Goal: Task Accomplishment & Management: Use online tool/utility

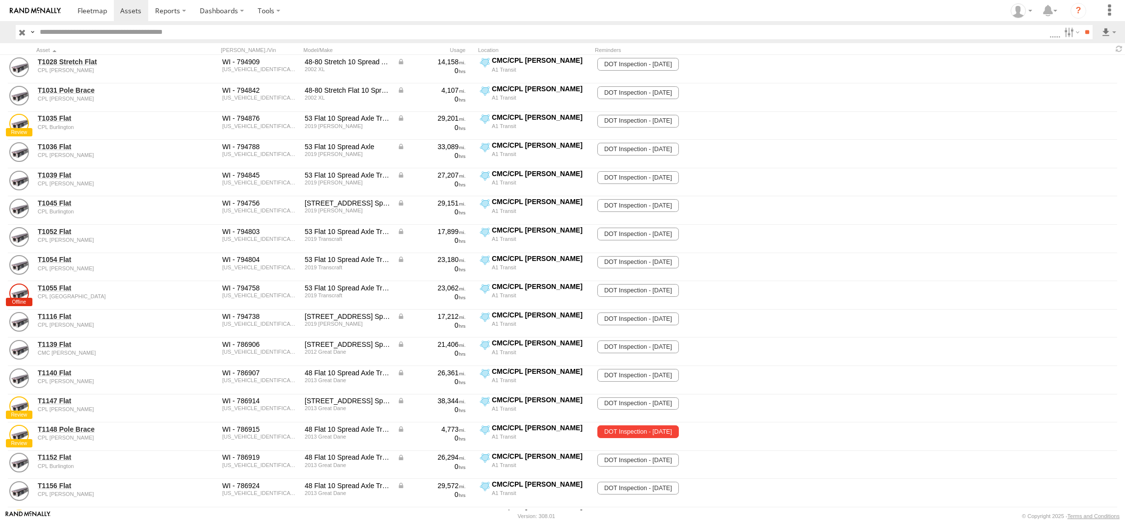
click at [0, 0] on label "×" at bounding box center [0, 0] width 0 height 0
click at [95, 8] on span at bounding box center [92, 10] width 29 height 9
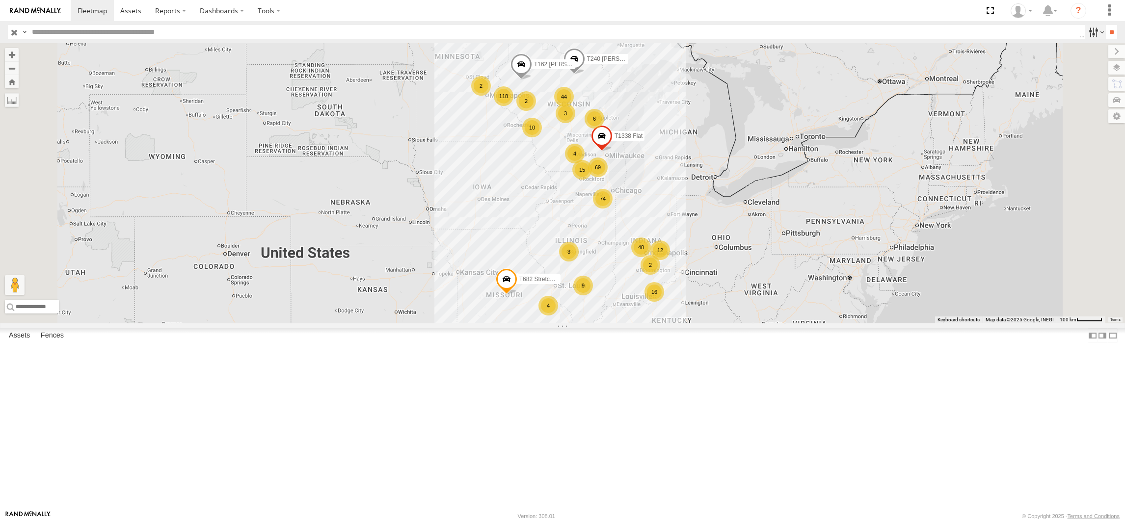
click at [1086, 34] on label at bounding box center [1095, 32] width 21 height 14
drag, startPoint x: 1084, startPoint y: 33, endPoint x: 980, endPoint y: 25, distance: 104.4
click at [1085, 33] on label at bounding box center [1095, 32] width 21 height 14
click at [126, 12] on span at bounding box center [130, 10] width 21 height 9
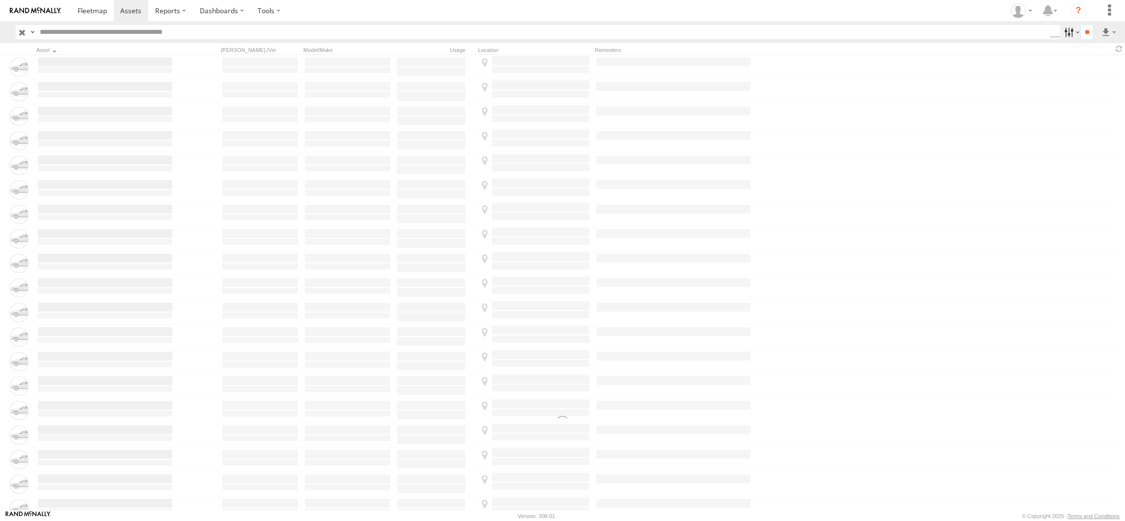
click at [1061, 28] on label at bounding box center [1070, 32] width 21 height 14
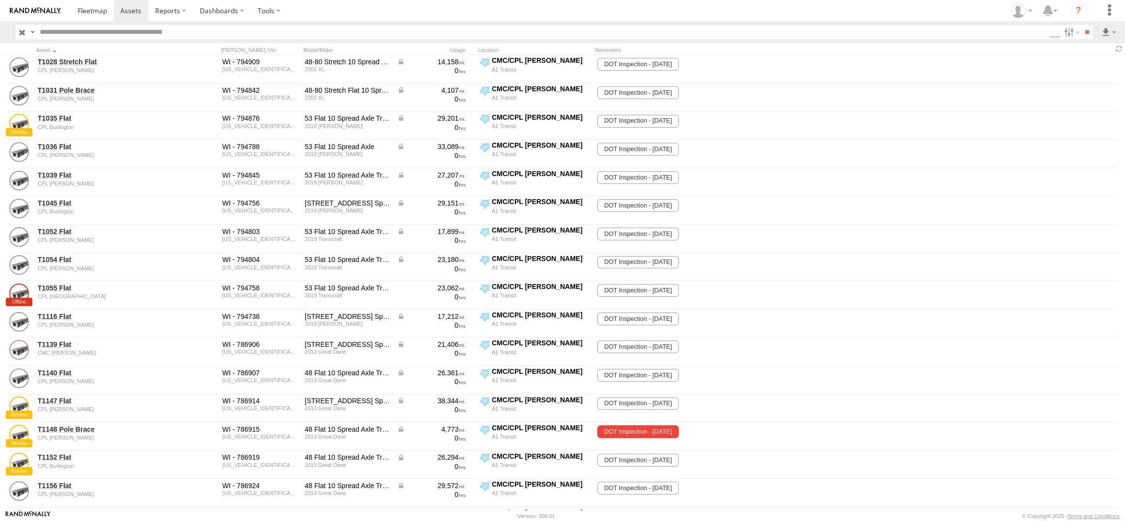
click at [0, 0] on span "Gallery of Savage 307-498" at bounding box center [0, 0] width 0 height 0
drag, startPoint x: 863, startPoint y: 418, endPoint x: 855, endPoint y: 430, distance: 15.2
click at [0, 0] on span "Haven 307-023&024-25" at bounding box center [0, 0] width 0 height 0
click at [0, 0] on span "Gallery of Savage 307-498" at bounding box center [0, 0] width 0 height 0
click at [0, 0] on span "[PERSON_NAME] M1 [PHONE_NUMBER]" at bounding box center [0, 0] width 0 height 0
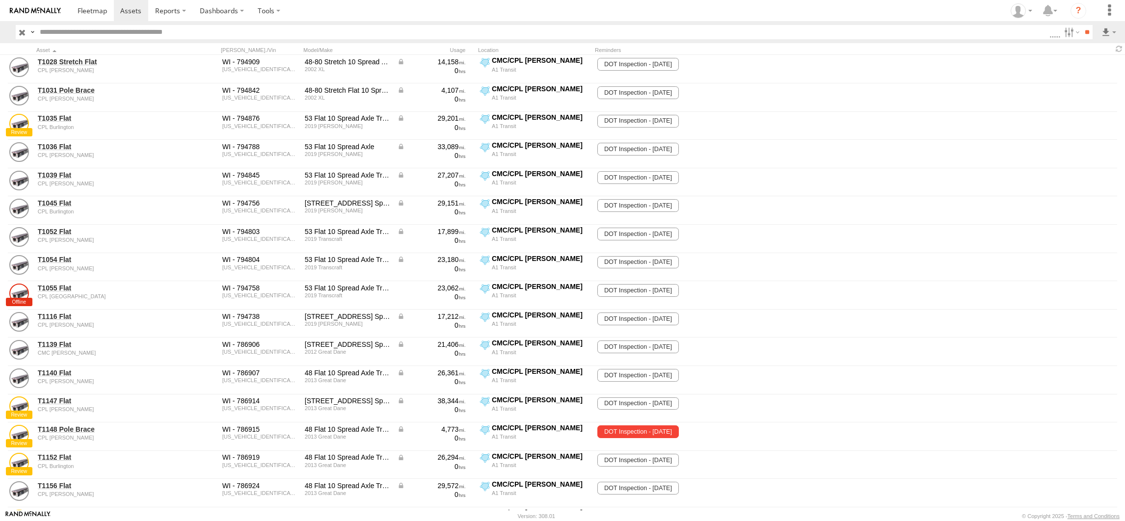
click at [0, 0] on span "Orchard Path [PHONE_NUMBER]" at bounding box center [0, 0] width 0 height 0
click at [0, 0] on span "CMC/CPL [PERSON_NAME]" at bounding box center [0, 0] width 0 height 0
click at [0, 0] on span "CPL Burlington" at bounding box center [0, 0] width 0 height 0
click at [0, 0] on span "CPL [GEOGRAPHIC_DATA]" at bounding box center [0, 0] width 0 height 0
click at [0, 0] on span "CPL Burlington" at bounding box center [0, 0] width 0 height 0
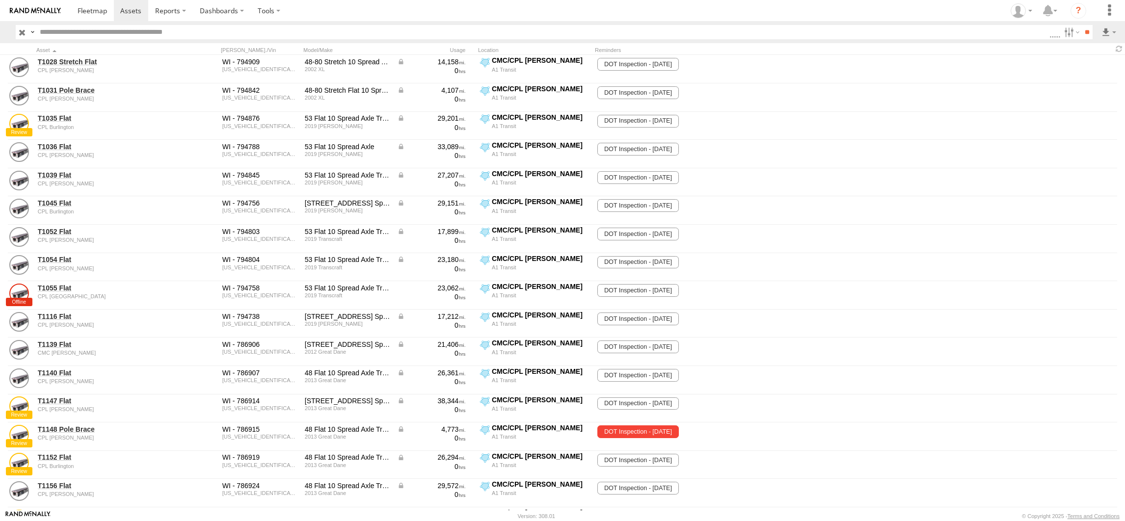
click at [0, 0] on span "LPC 2700 304-042-25" at bounding box center [0, 0] width 0 height 0
click at [0, 0] on span "Bridge Summit [PHONE_NUMBER]" at bounding box center [0, 0] width 0 height 0
click at [1082, 30] on input "**" at bounding box center [1086, 32] width 11 height 14
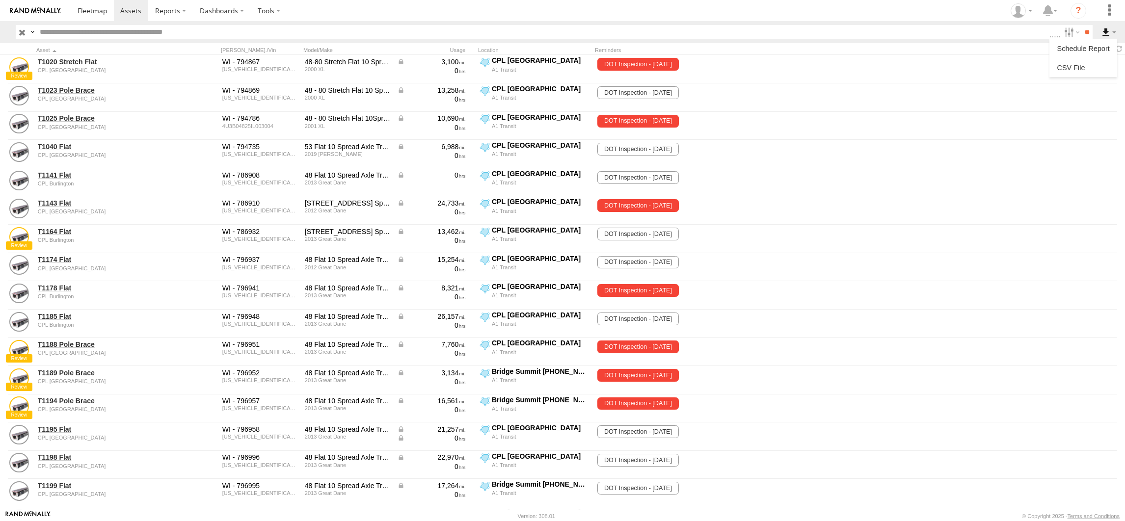
click at [1103, 35] on label at bounding box center [1108, 32] width 17 height 14
click at [1074, 64] on label at bounding box center [1083, 67] width 60 height 15
click at [0, 0] on label "Group Name" at bounding box center [0, 0] width 0 height 0
click at [0, 0] on label "Suburb / City" at bounding box center [0, 0] width 0 height 0
click at [0, 0] on label "Postcode / Zipcode" at bounding box center [0, 0] width 0 height 0
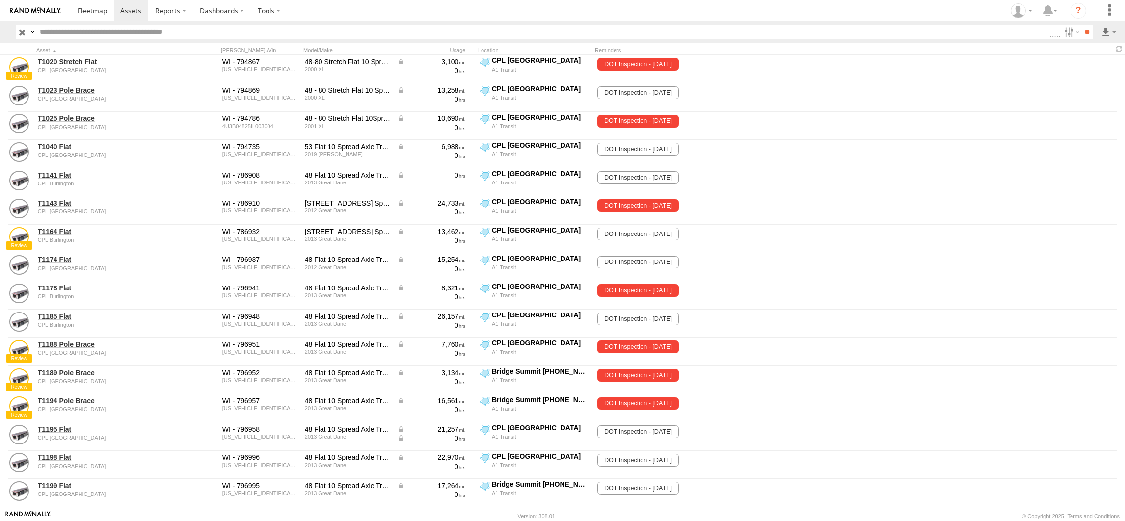
click at [0, 0] on button "Export" at bounding box center [0, 0] width 0 height 0
drag, startPoint x: 958, startPoint y: 320, endPoint x: 964, endPoint y: 207, distance: 112.5
click at [0, 0] on div "Longitude" at bounding box center [0, 0] width 0 height 0
click at [0, 0] on label "×" at bounding box center [0, 0] width 0 height 0
click at [1060, 28] on label at bounding box center [1070, 32] width 21 height 14
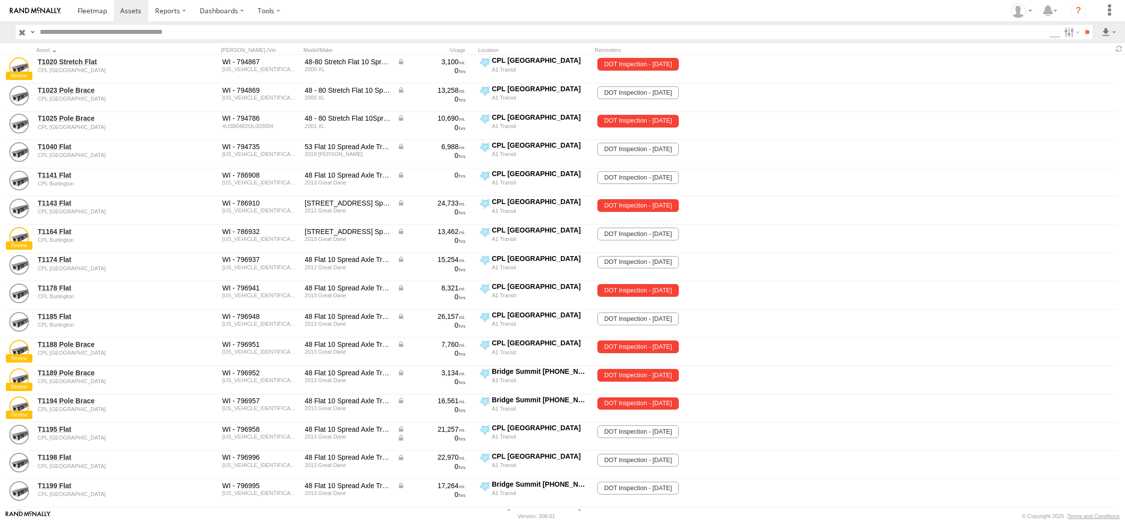
click at [0, 0] on span "CPL [GEOGRAPHIC_DATA]" at bounding box center [0, 0] width 0 height 0
click at [0, 0] on span "Bridge Summit [PHONE_NUMBER]" at bounding box center [0, 0] width 0 height 0
click at [0, 0] on span "LPC 2700 304-042-25" at bounding box center [0, 0] width 0 height 0
click at [0, 0] on span "CPL Burlington" at bounding box center [0, 0] width 0 height 0
click at [1081, 34] on input "**" at bounding box center [1086, 32] width 11 height 14
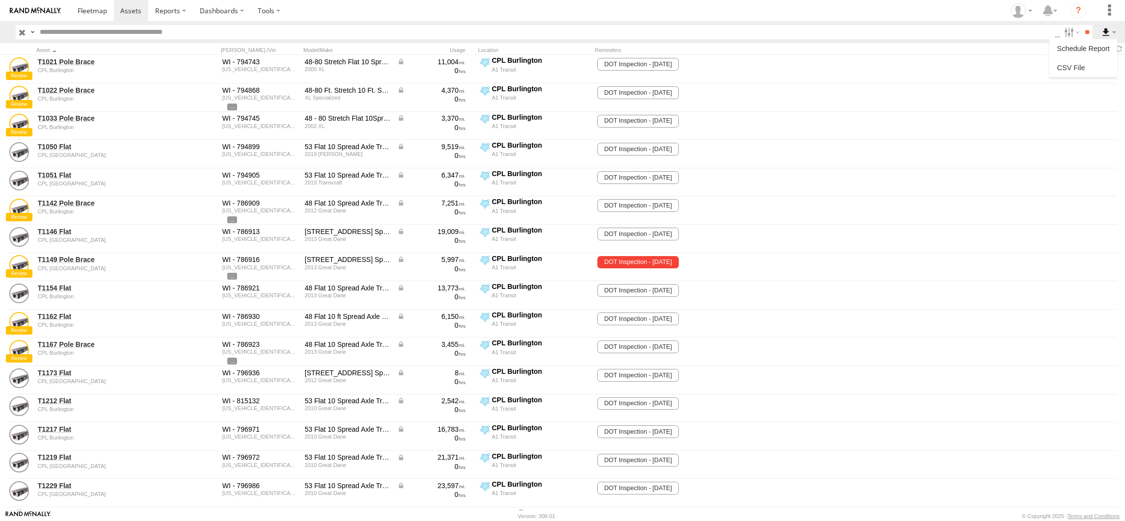
click at [1107, 31] on label at bounding box center [1108, 32] width 17 height 14
click at [1071, 68] on label at bounding box center [1083, 67] width 60 height 15
click at [0, 0] on button "Export" at bounding box center [0, 0] width 0 height 0
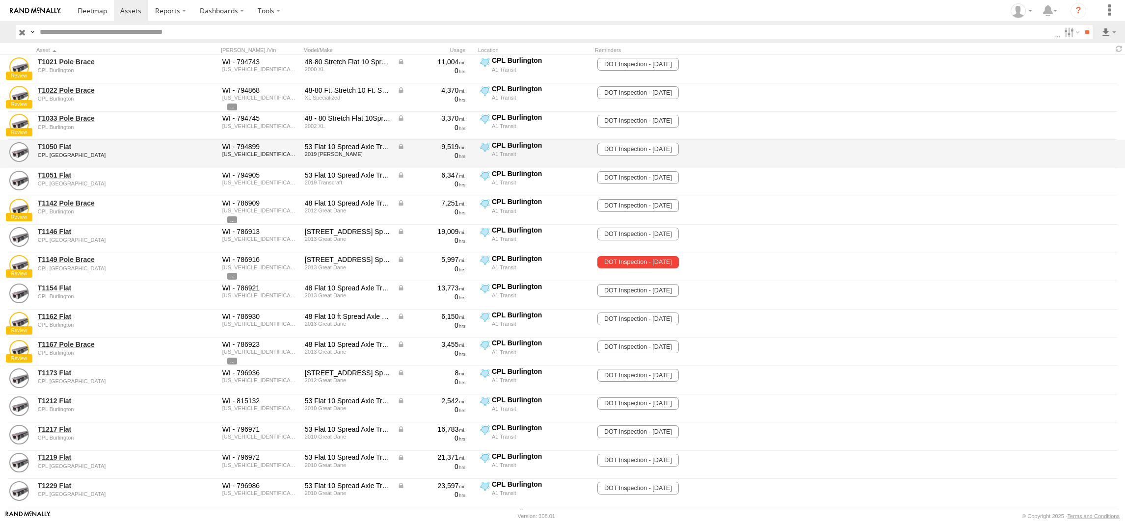
click at [0, 0] on label at bounding box center [0, 0] width 0 height 0
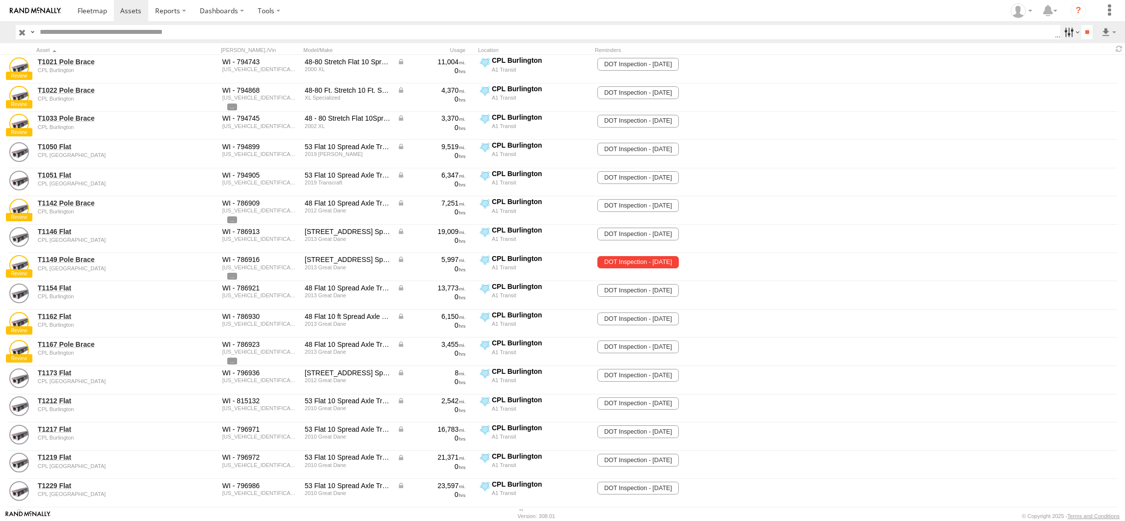
click at [1067, 30] on label at bounding box center [1070, 32] width 21 height 14
click at [0, 0] on span "CPL Burlington" at bounding box center [0, 0] width 0 height 0
click at [0, 0] on span "CPL [GEOGRAPHIC_DATA]" at bounding box center [0, 0] width 0 height 0
click at [1081, 31] on input "**" at bounding box center [1086, 32] width 11 height 14
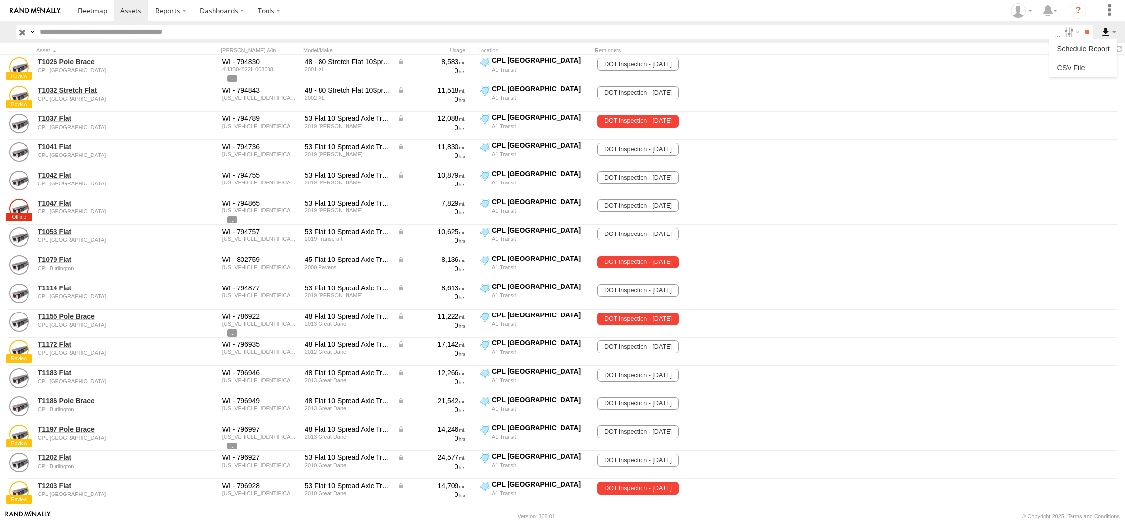
click at [1112, 31] on label at bounding box center [1108, 32] width 17 height 14
click at [1073, 67] on label at bounding box center [1083, 67] width 60 height 15
click at [0, 0] on button "Export" at bounding box center [0, 0] width 0 height 0
drag, startPoint x: 963, startPoint y: 207, endPoint x: 971, endPoint y: 186, distance: 21.6
click at [0, 0] on div "Group" at bounding box center [0, 0] width 0 height 0
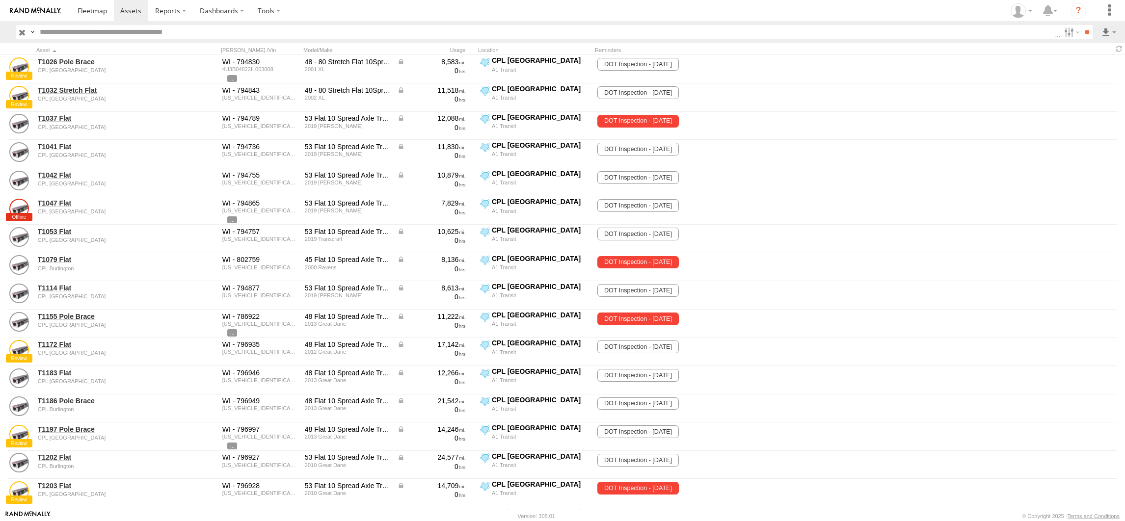
click at [0, 0] on label "×" at bounding box center [0, 0] width 0 height 0
click at [1065, 33] on label at bounding box center [1070, 32] width 21 height 14
click at [0, 0] on span "CPL [GEOGRAPHIC_DATA]" at bounding box center [0, 0] width 0 height 0
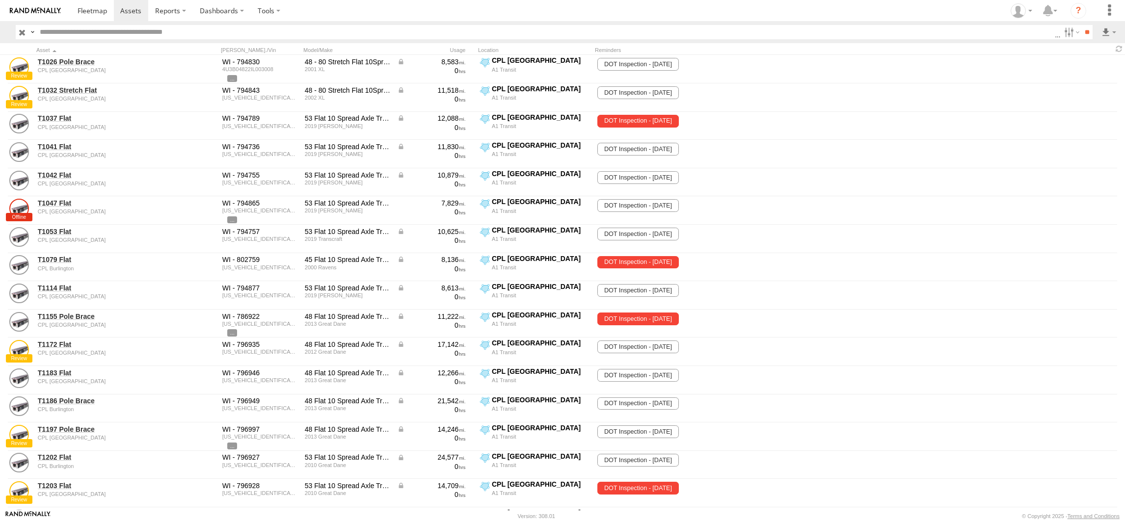
click at [0, 0] on span "CPL [GEOGRAPHIC_DATA]" at bounding box center [0, 0] width 0 height 0
click at [0, 0] on span "CPL Bonne Terre" at bounding box center [0, 0] width 0 height 0
click at [1085, 33] on input "**" at bounding box center [1086, 32] width 11 height 14
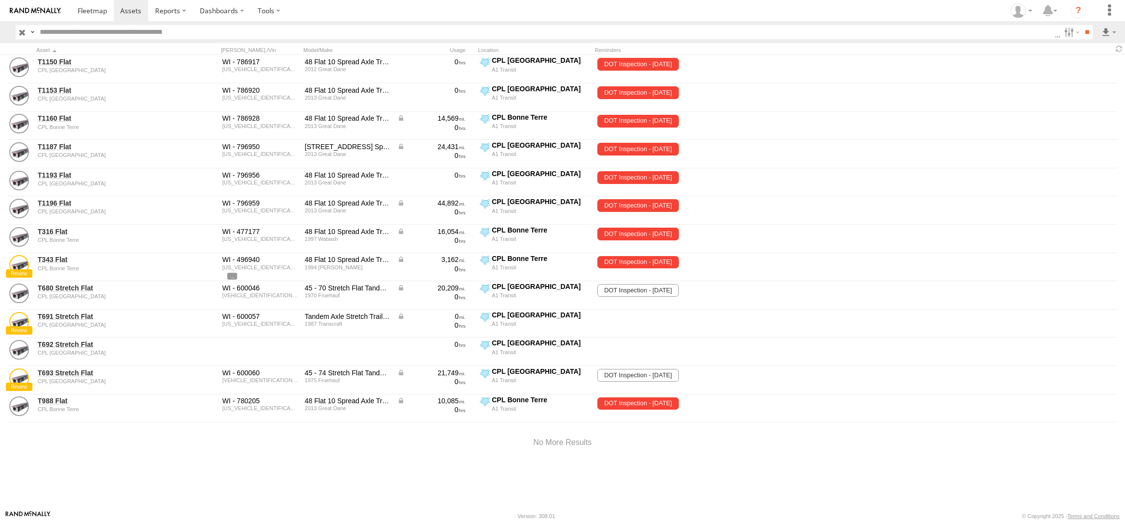
drag, startPoint x: 867, startPoint y: 28, endPoint x: 859, endPoint y: 30, distance: 8.5
click at [0, 0] on span at bounding box center [0, 0] width 0 height 0
click at [1065, 33] on label at bounding box center [1070, 32] width 21 height 14
drag, startPoint x: 201, startPoint y: 266, endPoint x: 193, endPoint y: 263, distance: 8.4
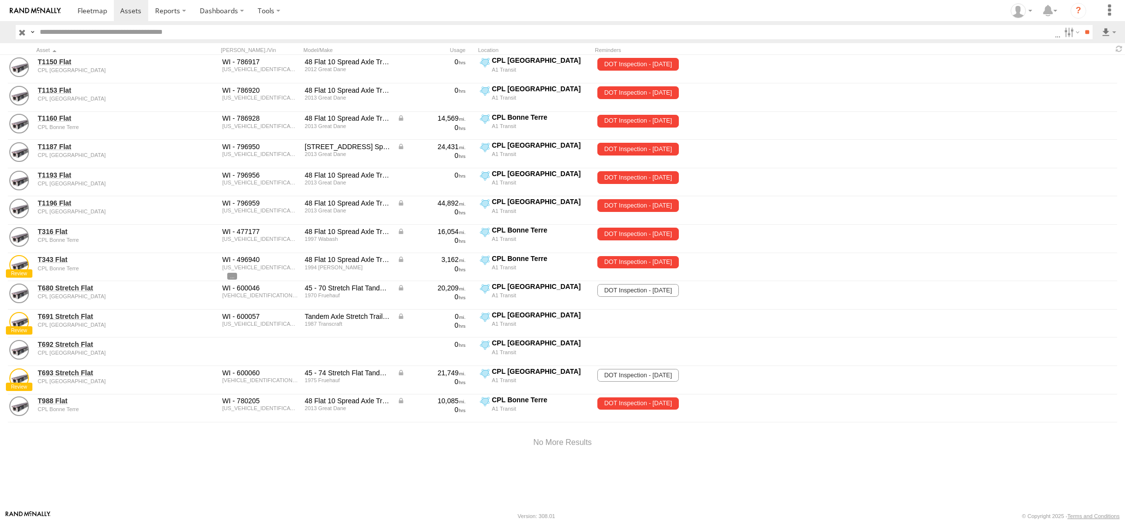
click at [0, 0] on span at bounding box center [0, 0] width 0 height 0
click at [1082, 32] on input "**" at bounding box center [1086, 32] width 11 height 14
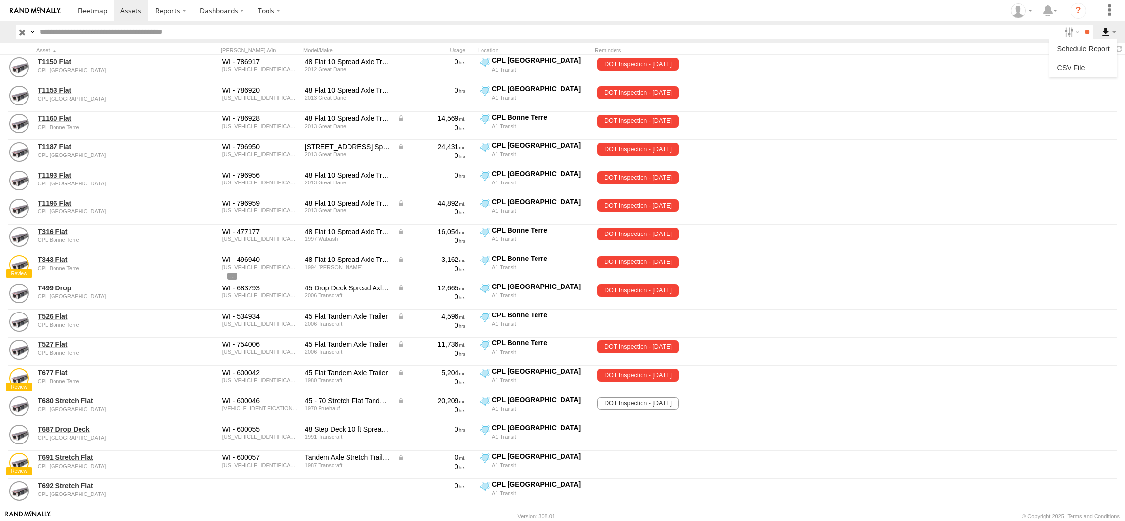
click at [1114, 33] on label at bounding box center [1108, 32] width 17 height 14
click at [0, 0] on label at bounding box center [0, 0] width 0 height 0
click at [0, 0] on button "Export" at bounding box center [0, 0] width 0 height 0
click at [0, 0] on div "CSV Export ×" at bounding box center [0, 0] width 0 height 0
click at [0, 0] on label "×" at bounding box center [0, 0] width 0 height 0
